Goal: Task Accomplishment & Management: Manage account settings

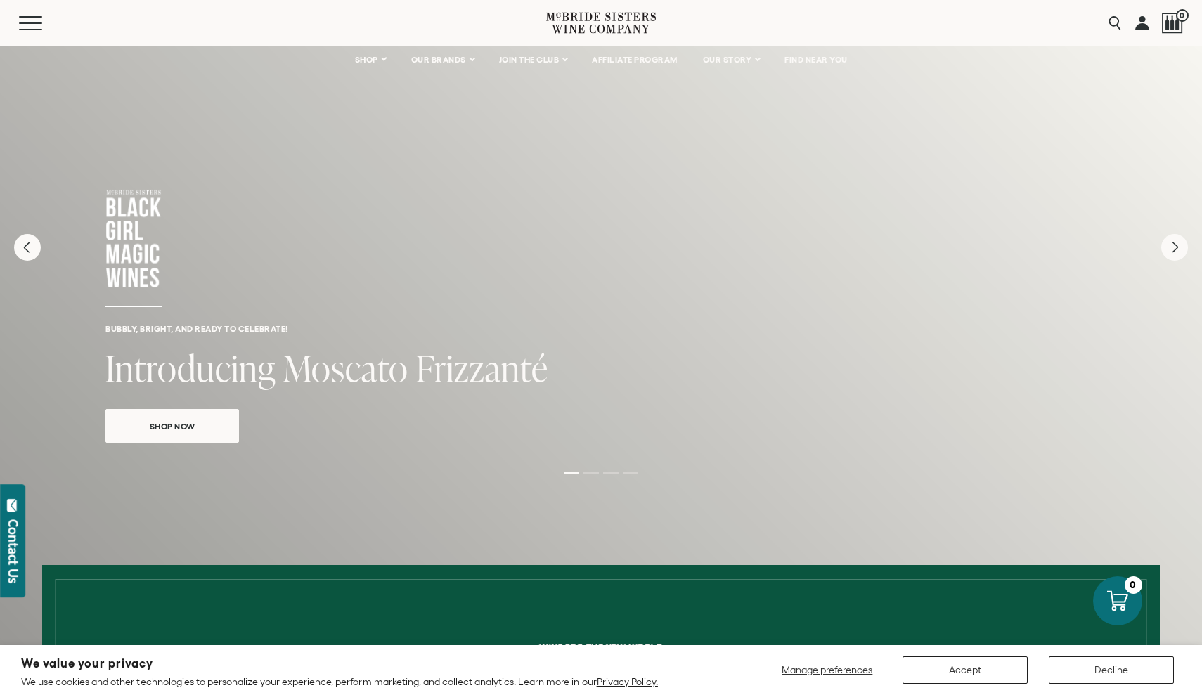
click at [1143, 25] on link at bounding box center [1142, 23] width 14 height 46
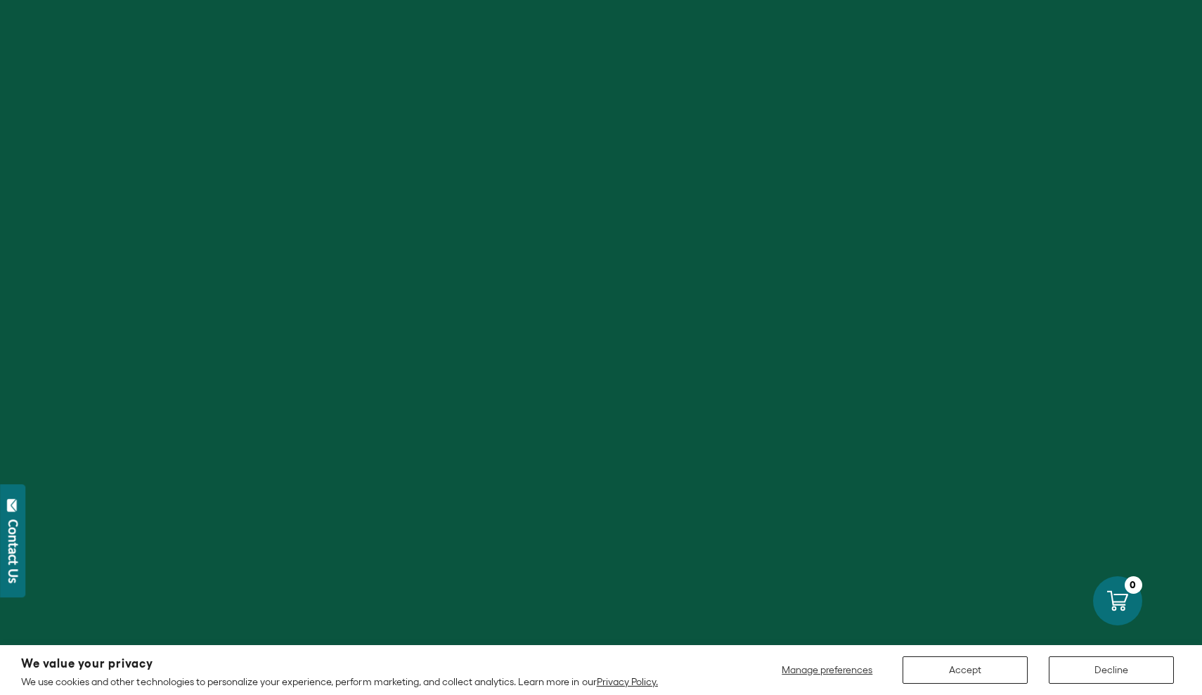
type input "**********"
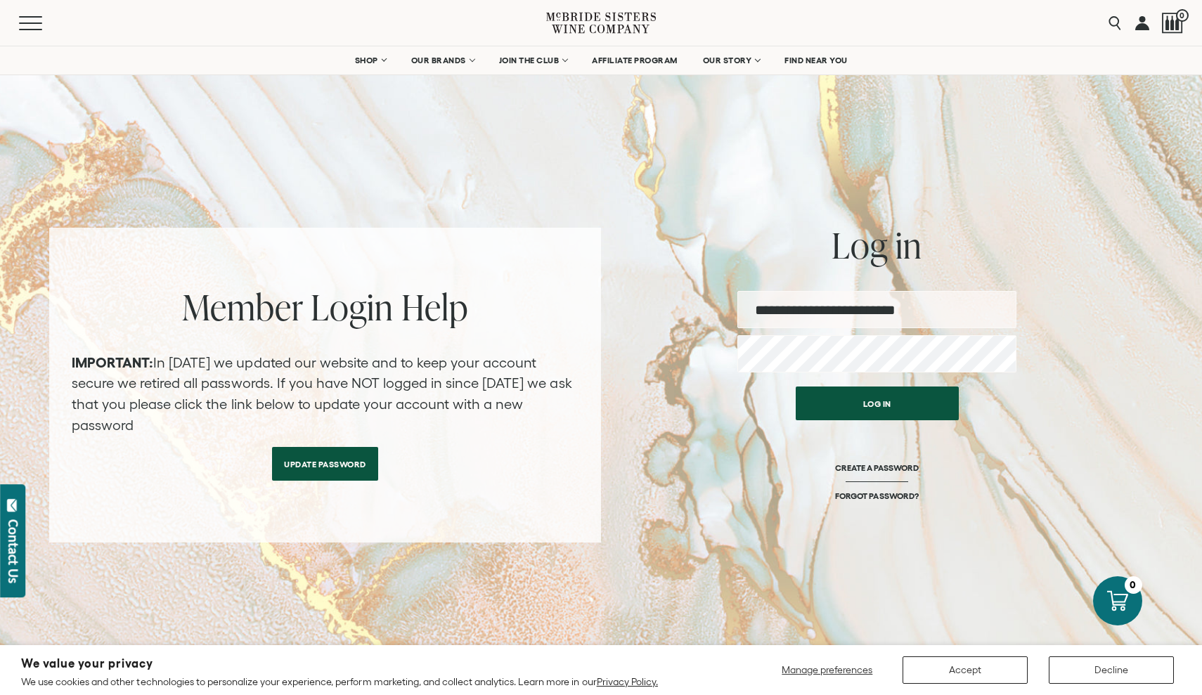
click at [879, 397] on button "Log in" at bounding box center [876, 403] width 163 height 34
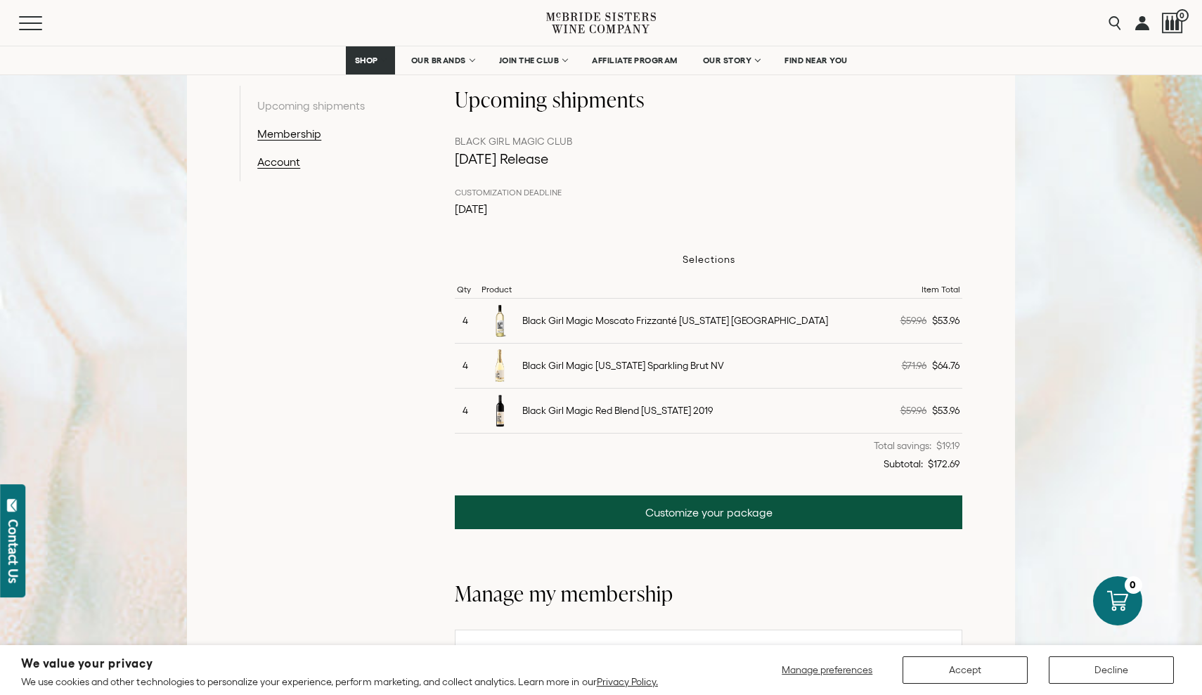
scroll to position [278, 0]
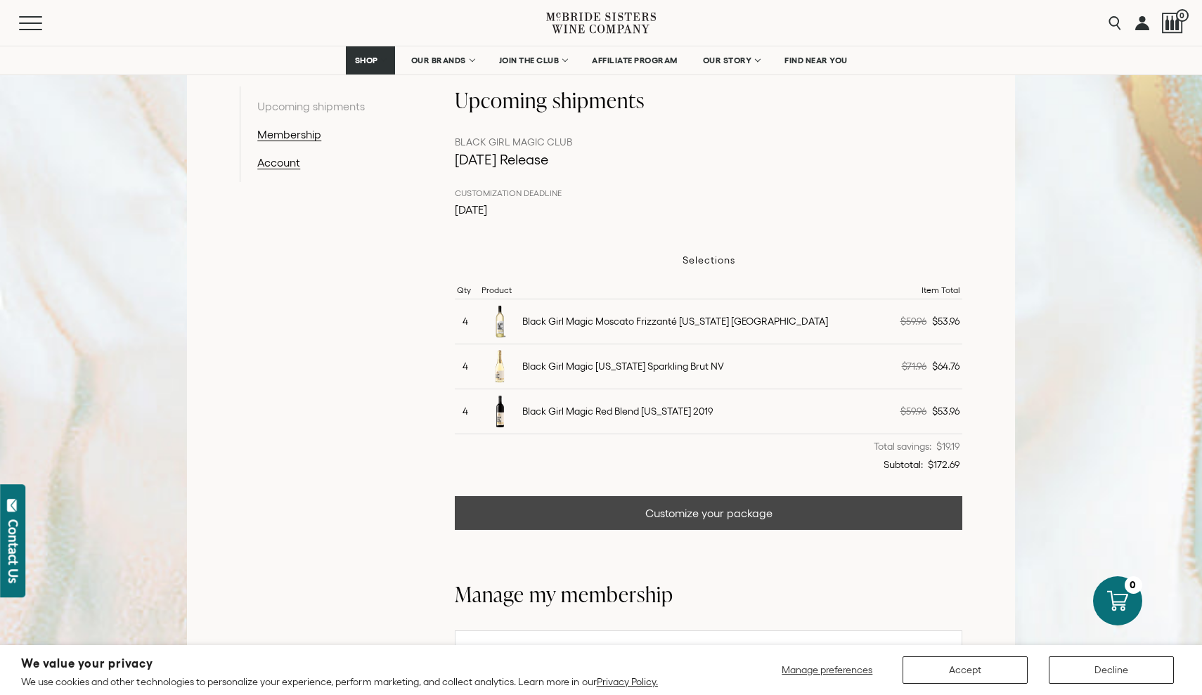
click at [733, 511] on link "Customize your package" at bounding box center [708, 513] width 507 height 34
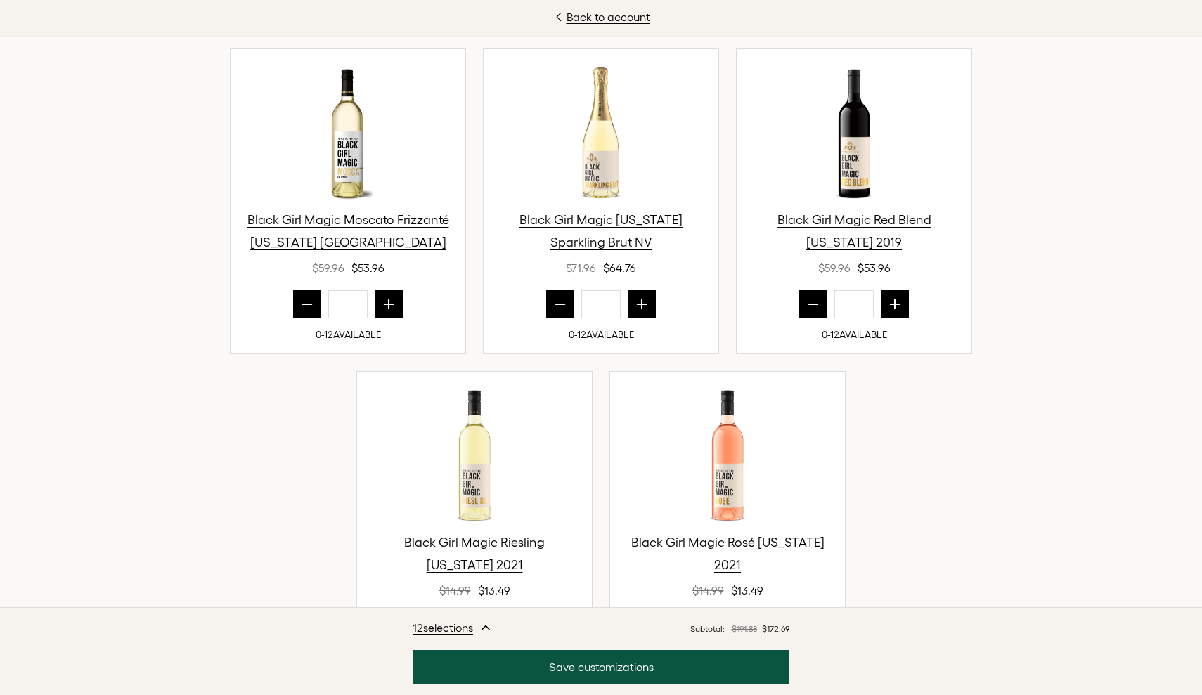
scroll to position [467, 0]
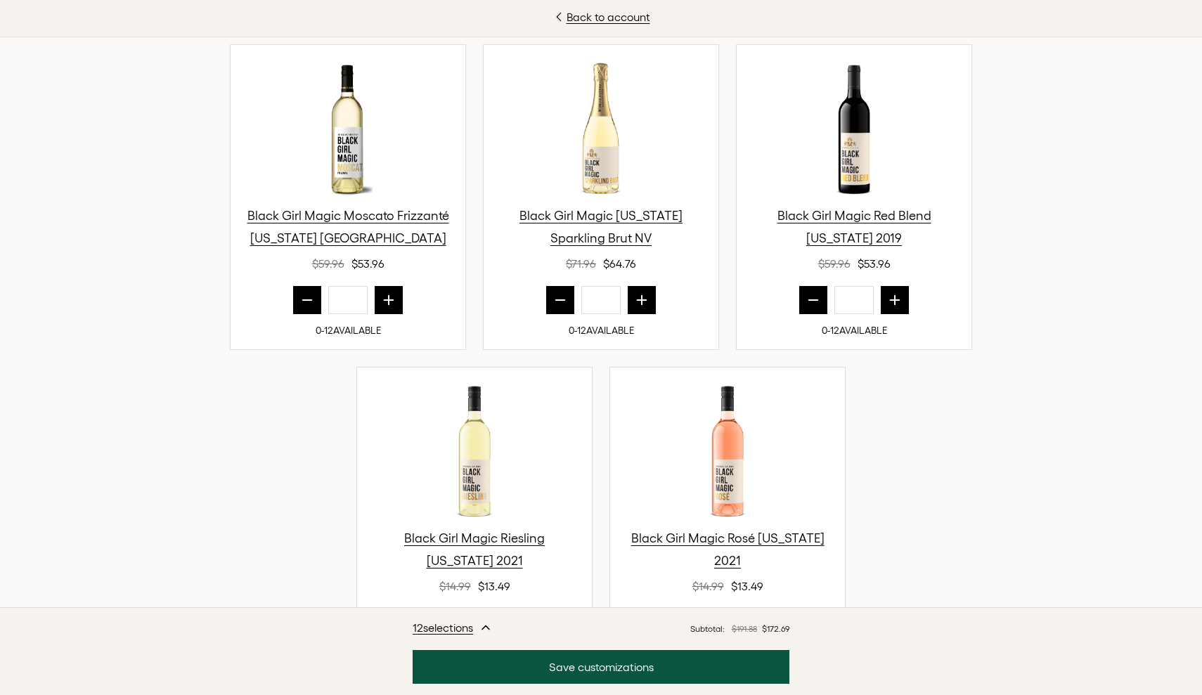
click at [306, 301] on icon "prior quantity" at bounding box center [307, 300] width 14 height 14
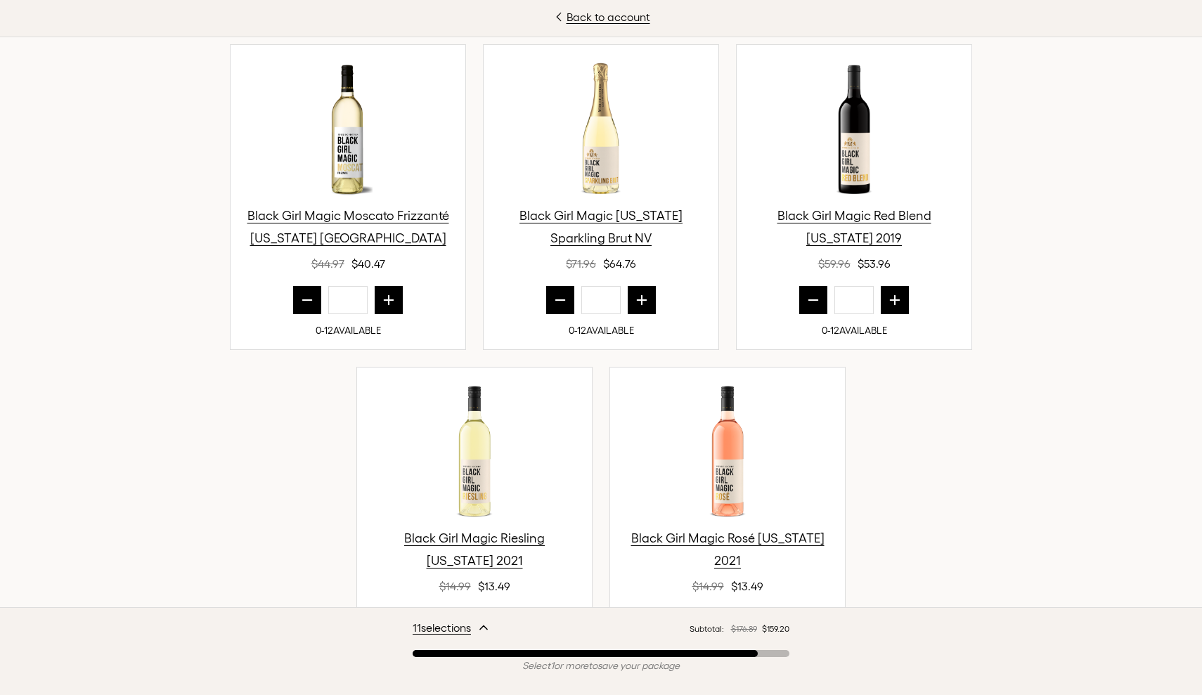
click at [306, 301] on icon "prior quantity" at bounding box center [307, 300] width 14 height 14
type input "*"
click at [557, 303] on icon "prior quantity" at bounding box center [560, 300] width 14 height 14
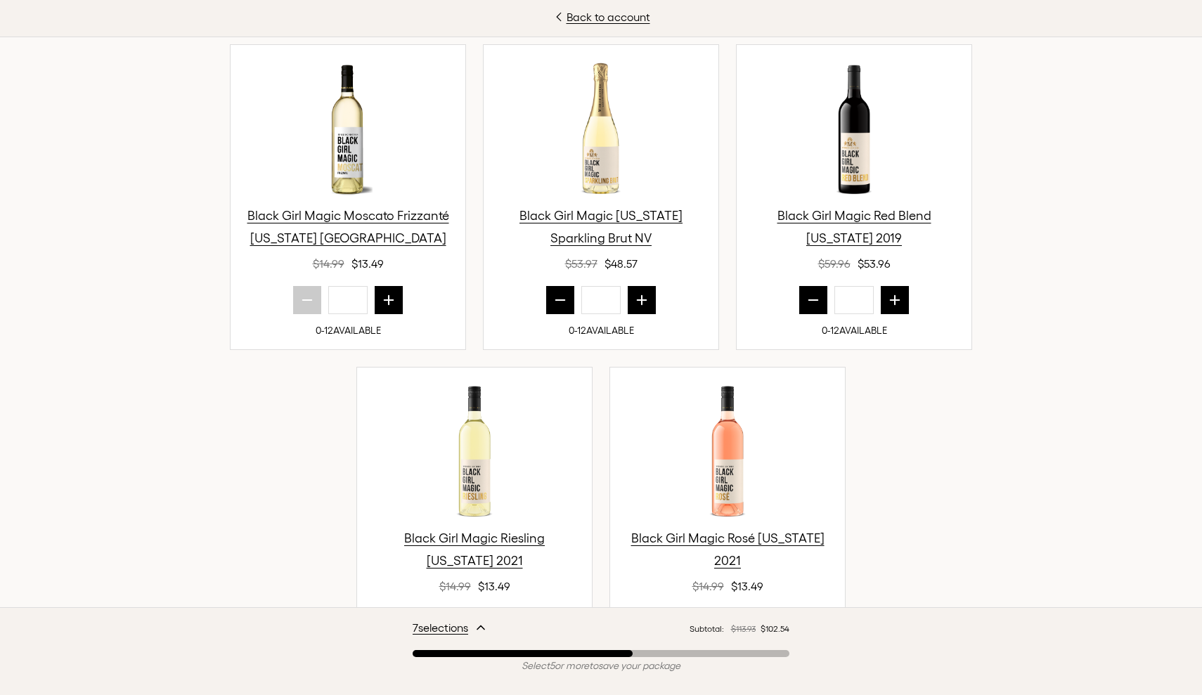
click at [557, 303] on icon "prior quantity" at bounding box center [560, 300] width 14 height 14
type input "*"
click at [807, 302] on icon "prior quantity" at bounding box center [813, 300] width 14 height 14
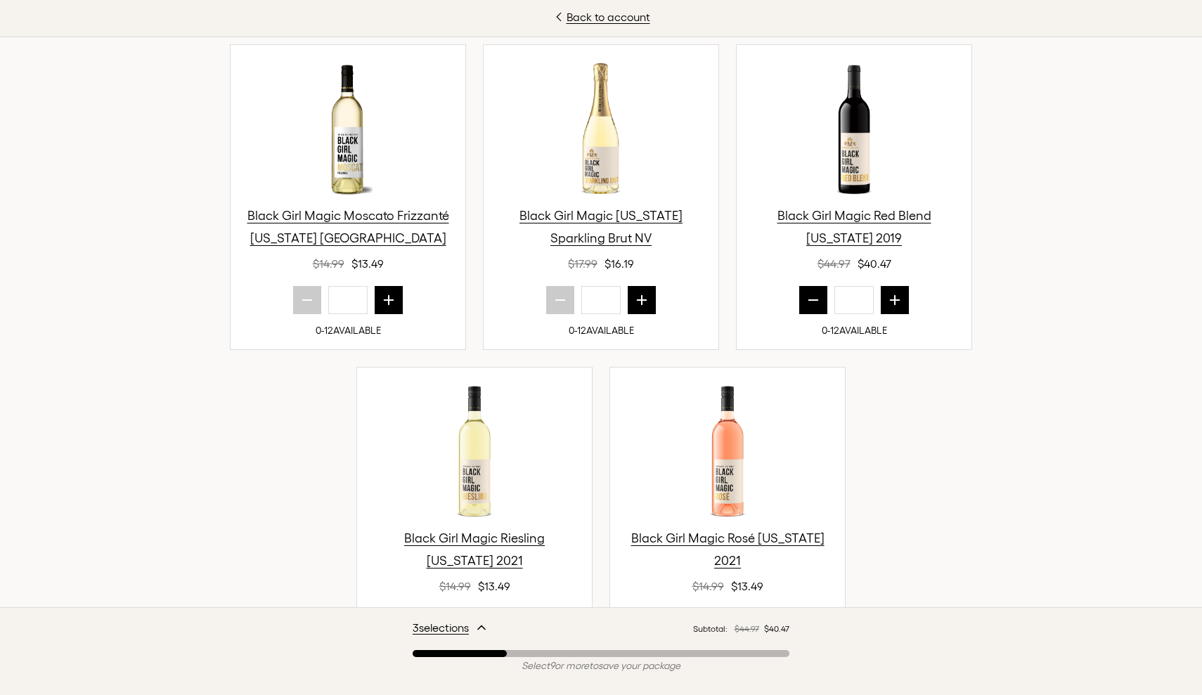
click at [807, 302] on icon "prior quantity" at bounding box center [813, 300] width 14 height 14
type input "*"
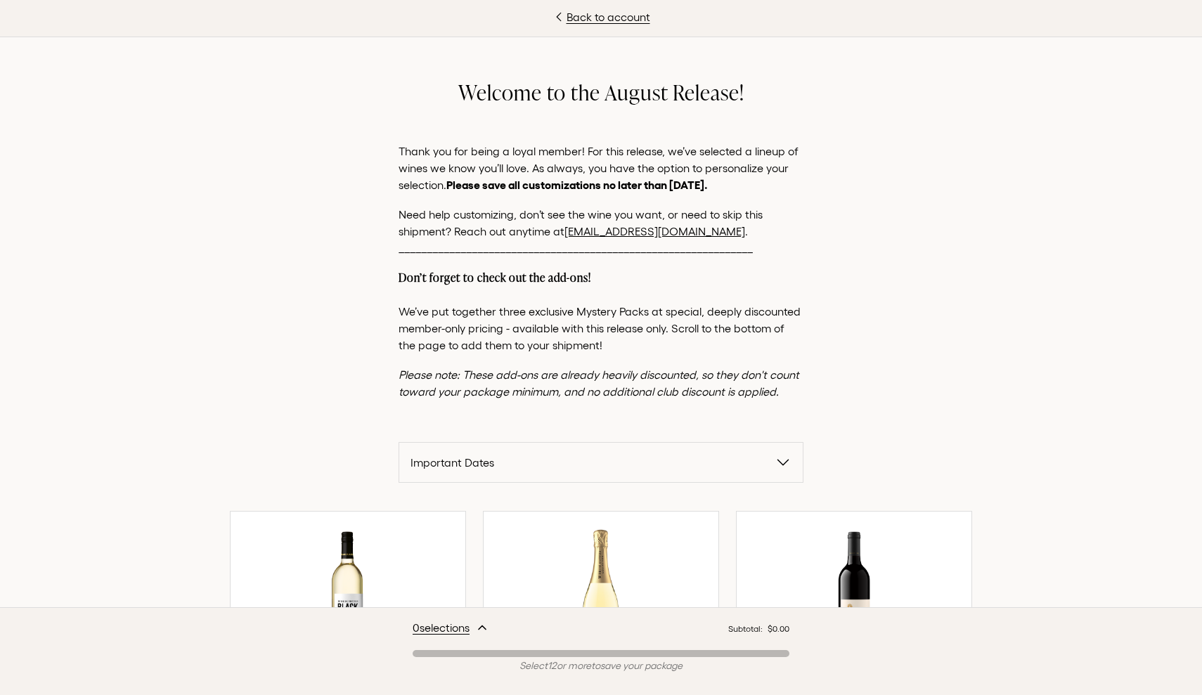
scroll to position [0, 0]
click at [625, 230] on link "[EMAIL_ADDRESS][DOMAIN_NAME]" at bounding box center [654, 231] width 181 height 13
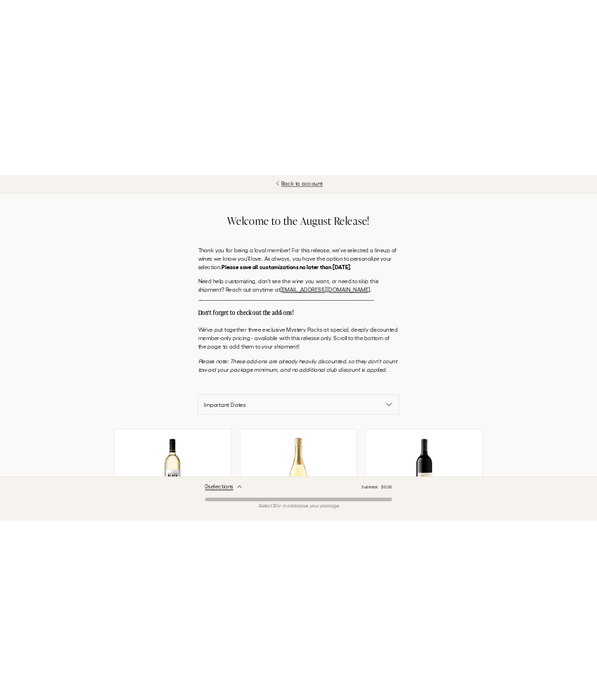
scroll to position [209, 0]
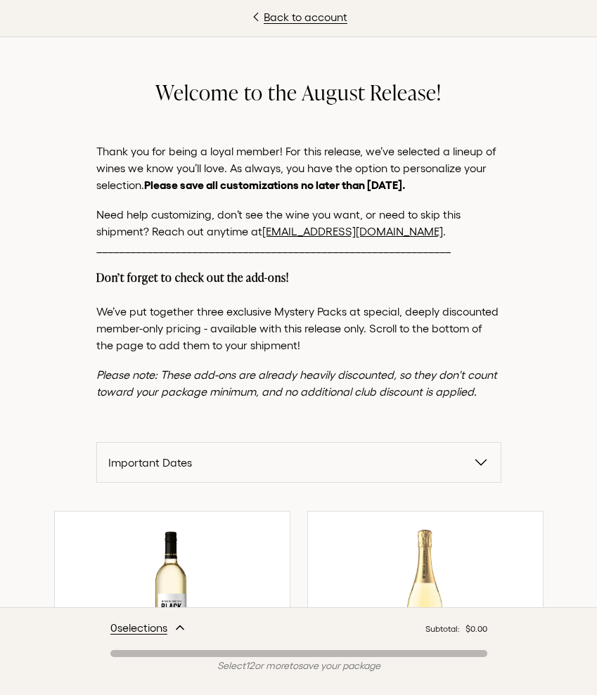
drag, startPoint x: 407, startPoint y: 235, endPoint x: 264, endPoint y: 229, distance: 142.8
click at [264, 229] on p "Need help customizing, don’t see the wine you want, or need to skip this shipme…" at bounding box center [298, 231] width 405 height 51
